Goal: Information Seeking & Learning: Check status

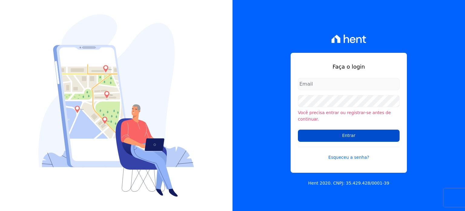
type input "[PERSON_NAME][EMAIL_ADDRESS][DOMAIN_NAME]"
click at [349, 138] on input "Entrar" at bounding box center [349, 135] width 102 height 12
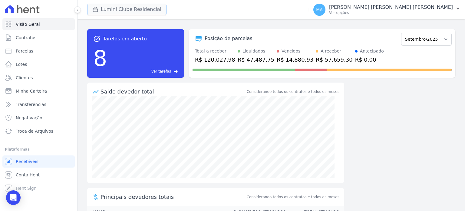
click at [119, 11] on button "Lumini Clube Residencial" at bounding box center [126, 10] width 79 height 12
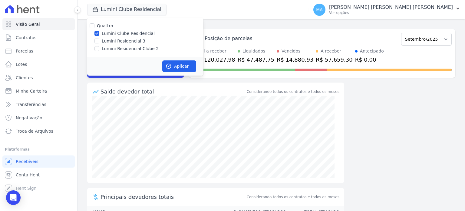
click at [138, 48] on label "Lumini Residencial Clube 2" at bounding box center [130, 48] width 57 height 6
click at [99, 48] on input "Lumini Residencial Clube 2" at bounding box center [97, 48] width 5 height 5
checkbox input "true"
click at [137, 32] on label "Lumini Clube Residencial" at bounding box center [128, 33] width 53 height 6
click at [99, 32] on input "Lumini Clube Residencial" at bounding box center [97, 33] width 5 height 5
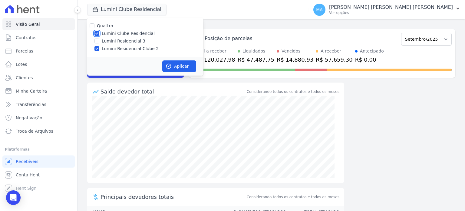
checkbox input "false"
click at [180, 68] on button "Aplicar" at bounding box center [179, 66] width 34 height 12
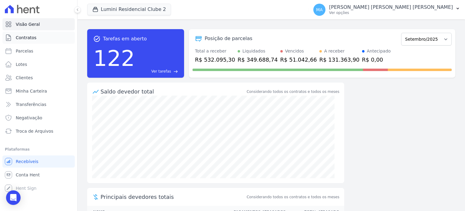
click at [29, 38] on span "Contratos" at bounding box center [26, 38] width 21 height 6
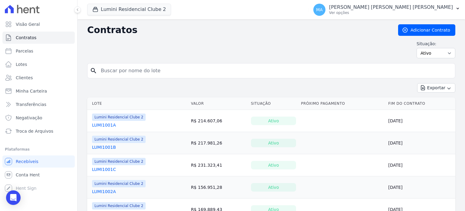
click at [183, 73] on input "search" at bounding box center [275, 71] width 356 height 12
type input "1208"
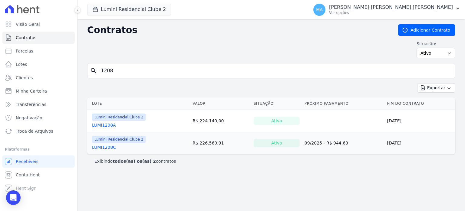
click at [124, 75] on input "1208" at bounding box center [275, 71] width 356 height 12
type input "1208b"
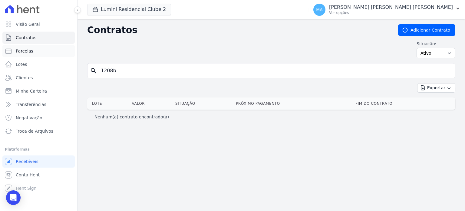
click at [45, 53] on link "Parcelas" at bounding box center [38, 51] width 72 height 12
select select
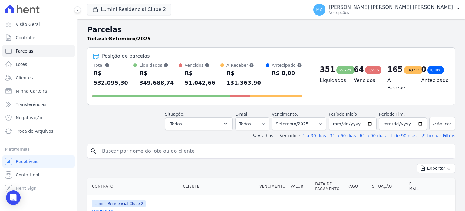
click at [159, 145] on input "search" at bounding box center [275, 151] width 355 height 12
type input "1208"
select select
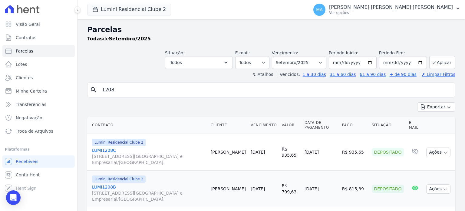
drag, startPoint x: 118, startPoint y: 90, endPoint x: 98, endPoint y: 91, distance: 19.7
click at [98, 91] on div "search 1208" at bounding box center [271, 89] width 368 height 15
type input "[PERSON_NAME]"
select select
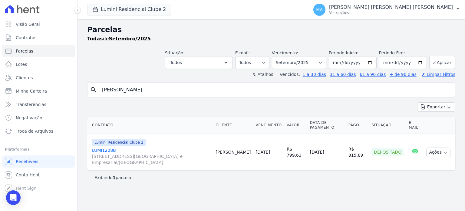
click at [110, 150] on link "LUMI1208B [STREET_ADDRESS][GEOGRAPHIC_DATA] e Empresarial/[GEOGRAPHIC_DATA]." at bounding box center [151, 156] width 119 height 18
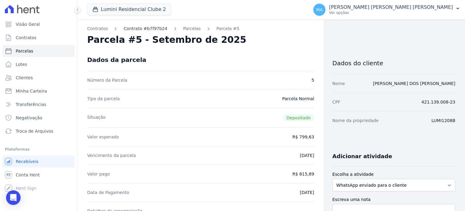
click at [135, 29] on link "Contrato #b7f97b24" at bounding box center [146, 28] width 44 height 6
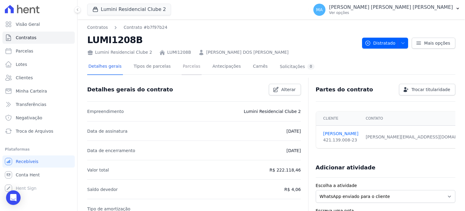
click at [188, 68] on link "Parcelas" at bounding box center [192, 67] width 20 height 16
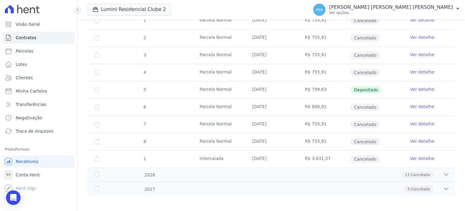
scroll to position [135, 0]
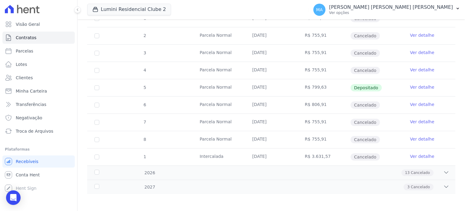
click at [418, 104] on link "Ver detalhe" at bounding box center [422, 104] width 24 height 6
